Goal: Transaction & Acquisition: Obtain resource

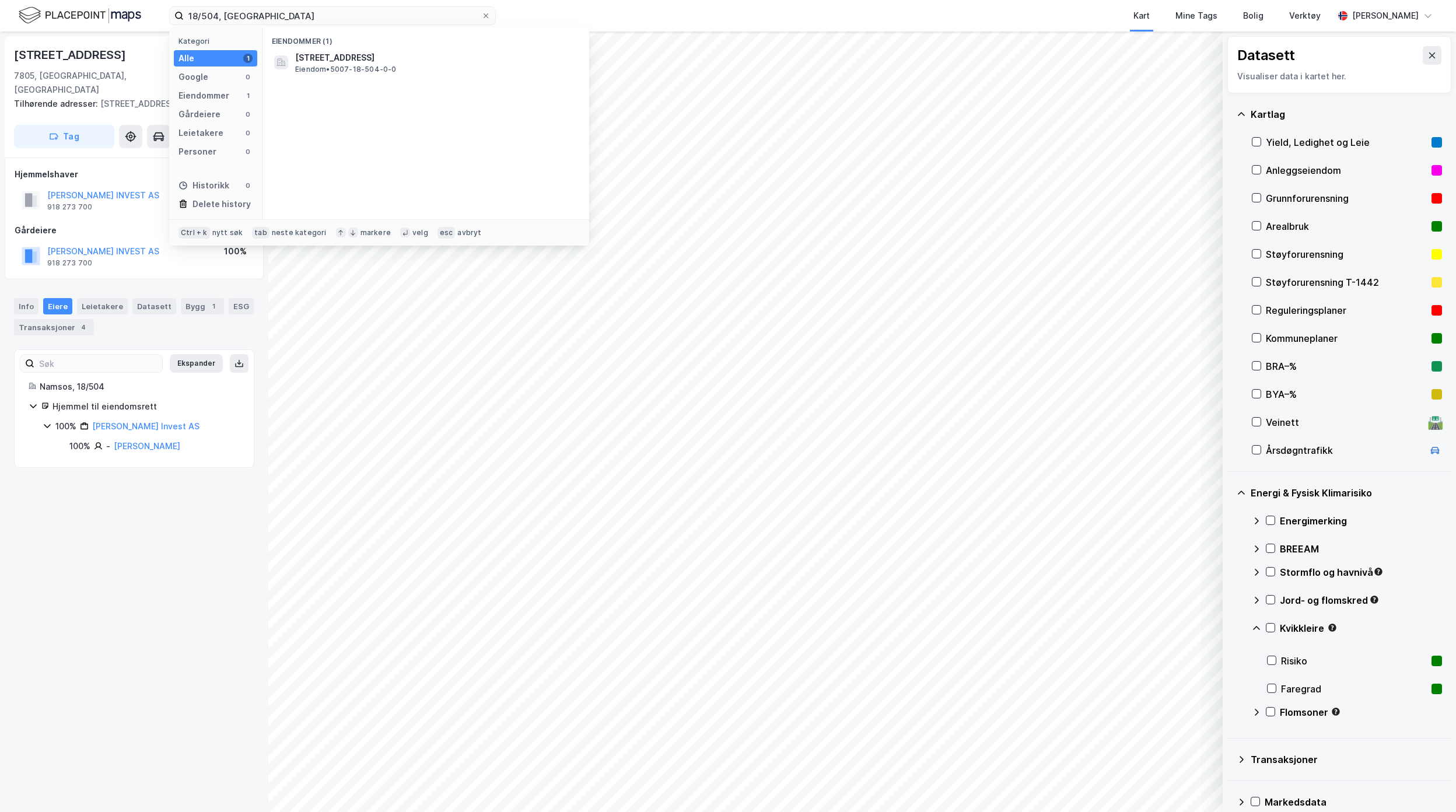
scroll to position [17, 0]
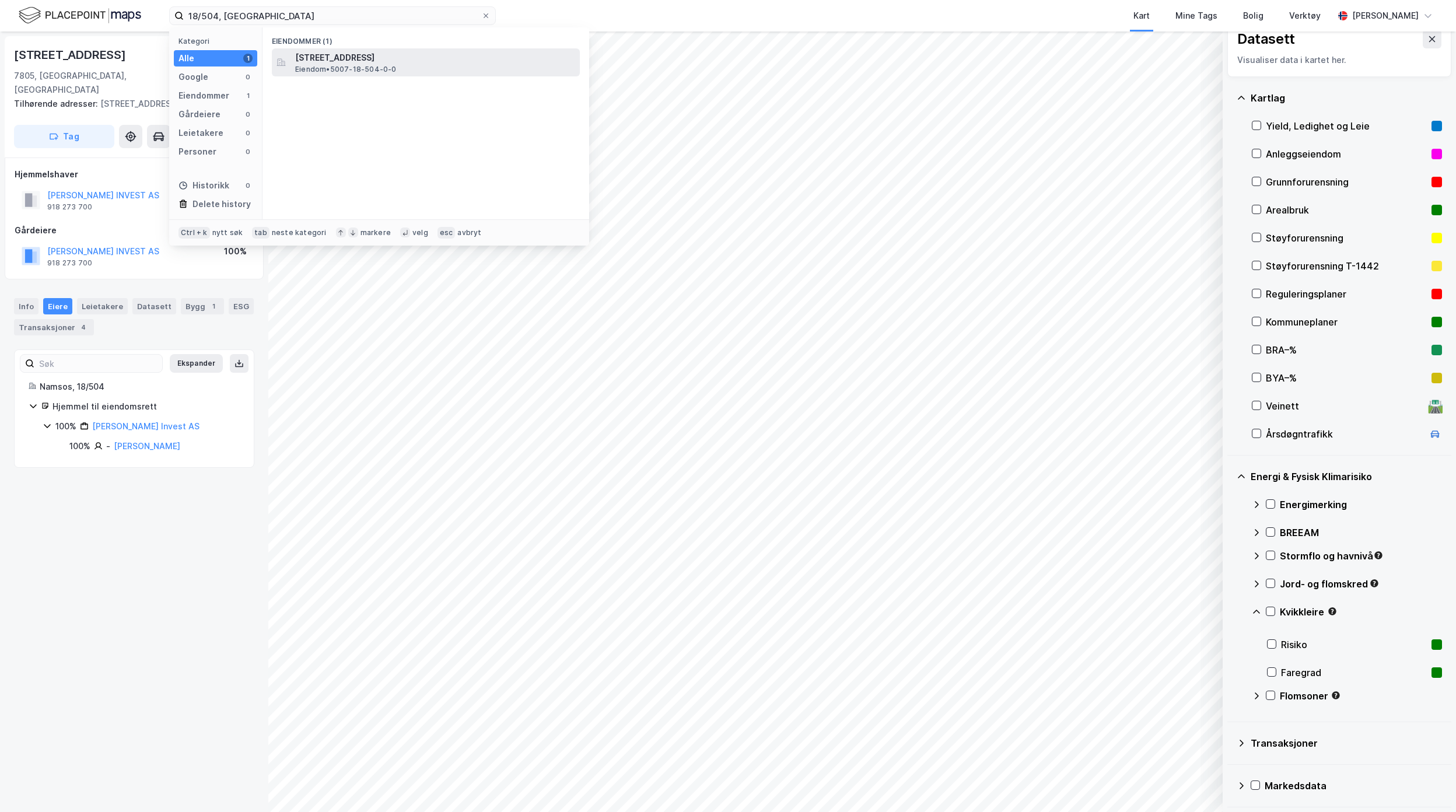
click at [365, 69] on span "Eiendom • 5007-18-504-0-0" at bounding box center [345, 69] width 101 height 9
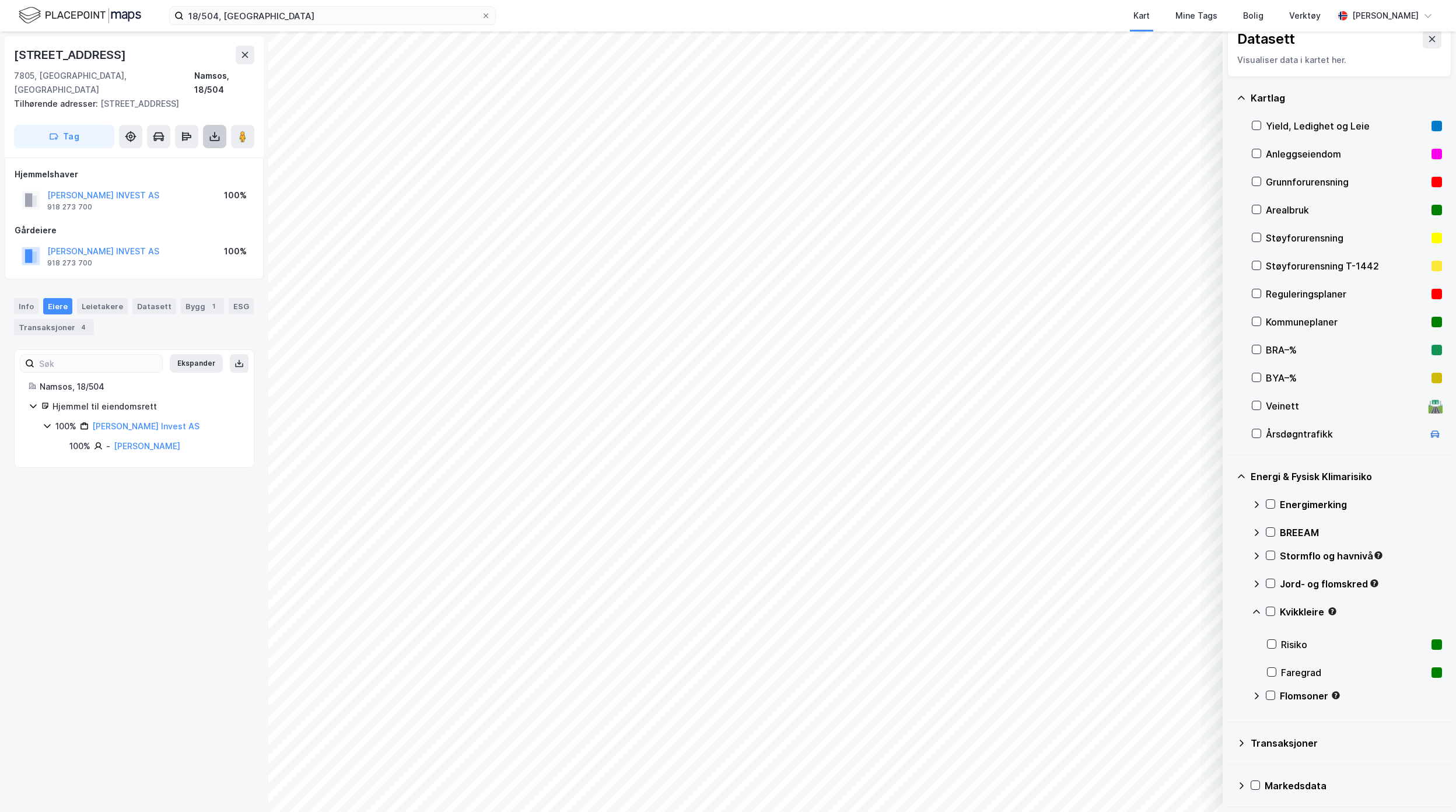
click at [213, 131] on icon at bounding box center [215, 136] width 12 height 12
click at [191, 155] on div "Last ned grunnbok" at bounding box center [157, 159] width 68 height 9
